Goal: Check status: Check status

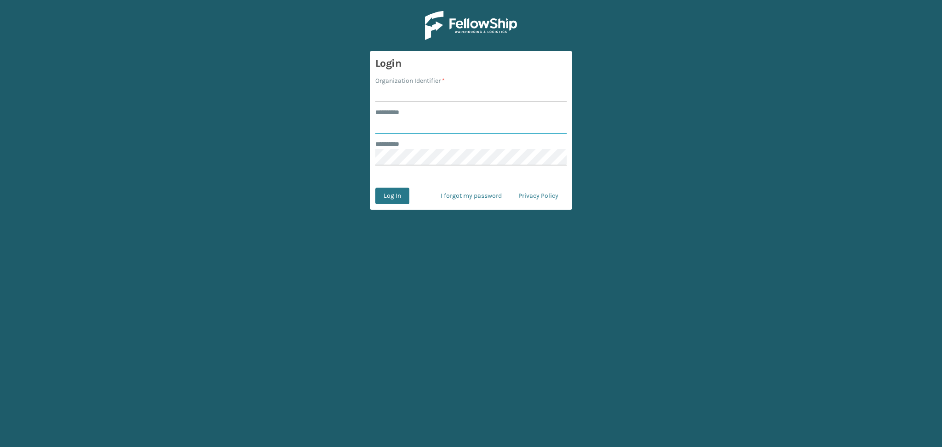
type input "******"
click at [405, 92] on input "Organization Identifier *" at bounding box center [470, 94] width 191 height 17
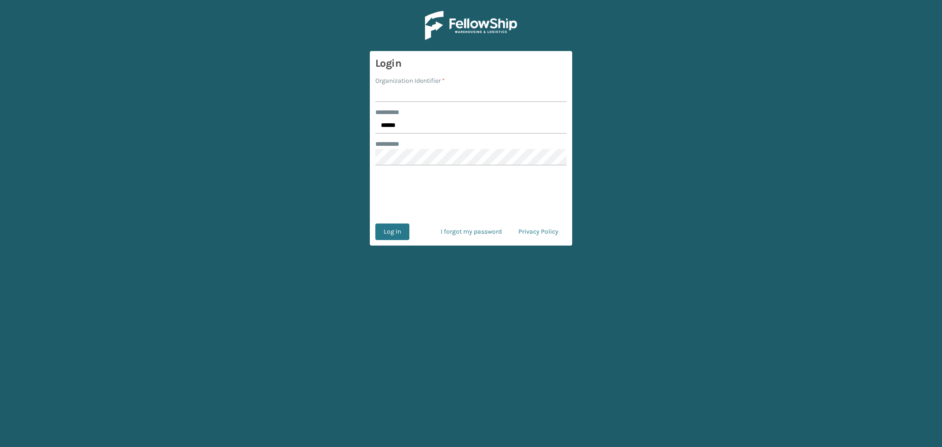
type input "LifeStyle"
click at [394, 233] on button "Log In" at bounding box center [392, 232] width 34 height 17
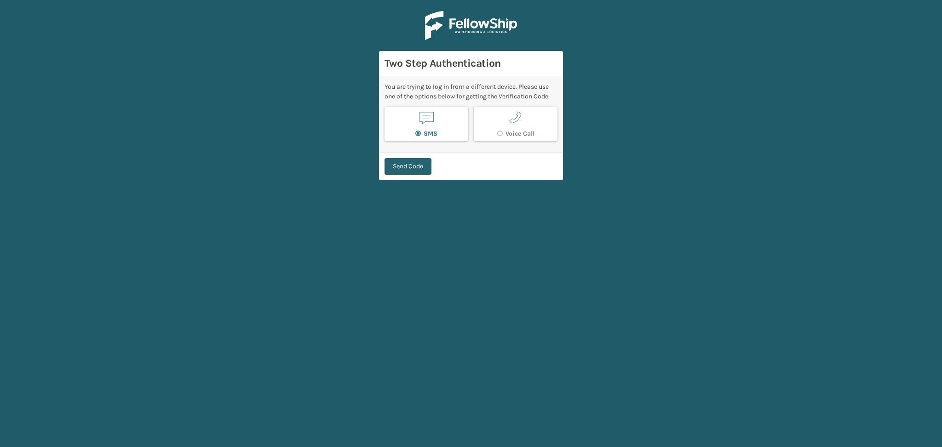
click at [413, 169] on button "Send Code" at bounding box center [408, 166] width 47 height 17
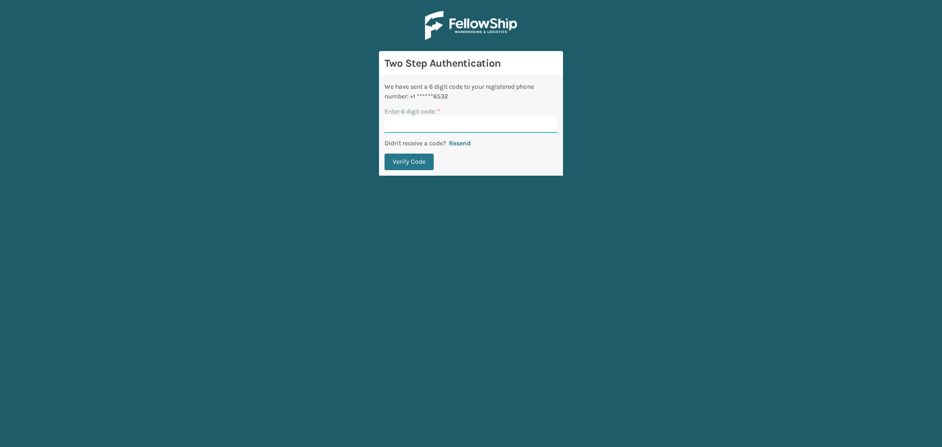
click at [406, 124] on input "Enter 6 digit code: *" at bounding box center [471, 124] width 173 height 17
paste input "530612"
type input "530612"
click at [415, 162] on button "Verify Code" at bounding box center [409, 162] width 49 height 17
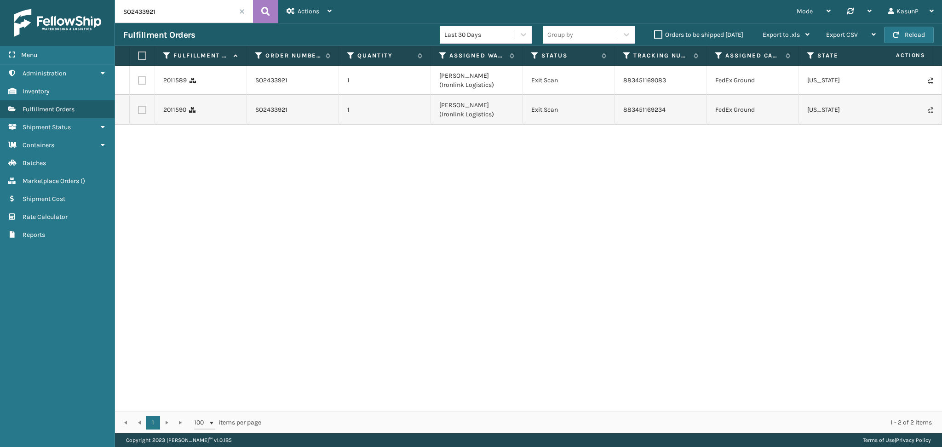
click at [150, 17] on input "SO2433921" at bounding box center [184, 11] width 138 height 23
paste input "180"
type input "SO2433180"
click at [264, 9] on icon at bounding box center [265, 12] width 9 height 14
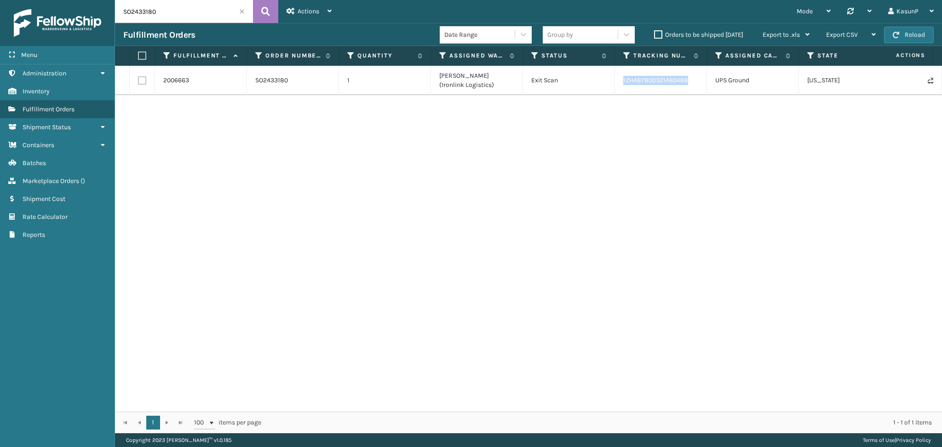
drag, startPoint x: 690, startPoint y: 81, endPoint x: 624, endPoint y: 84, distance: 66.3
click at [624, 84] on td "1ZH4B7800321460468" at bounding box center [661, 80] width 92 height 29
copy link "1ZH4B7800321460468"
